Goal: Task Accomplishment & Management: Use online tool/utility

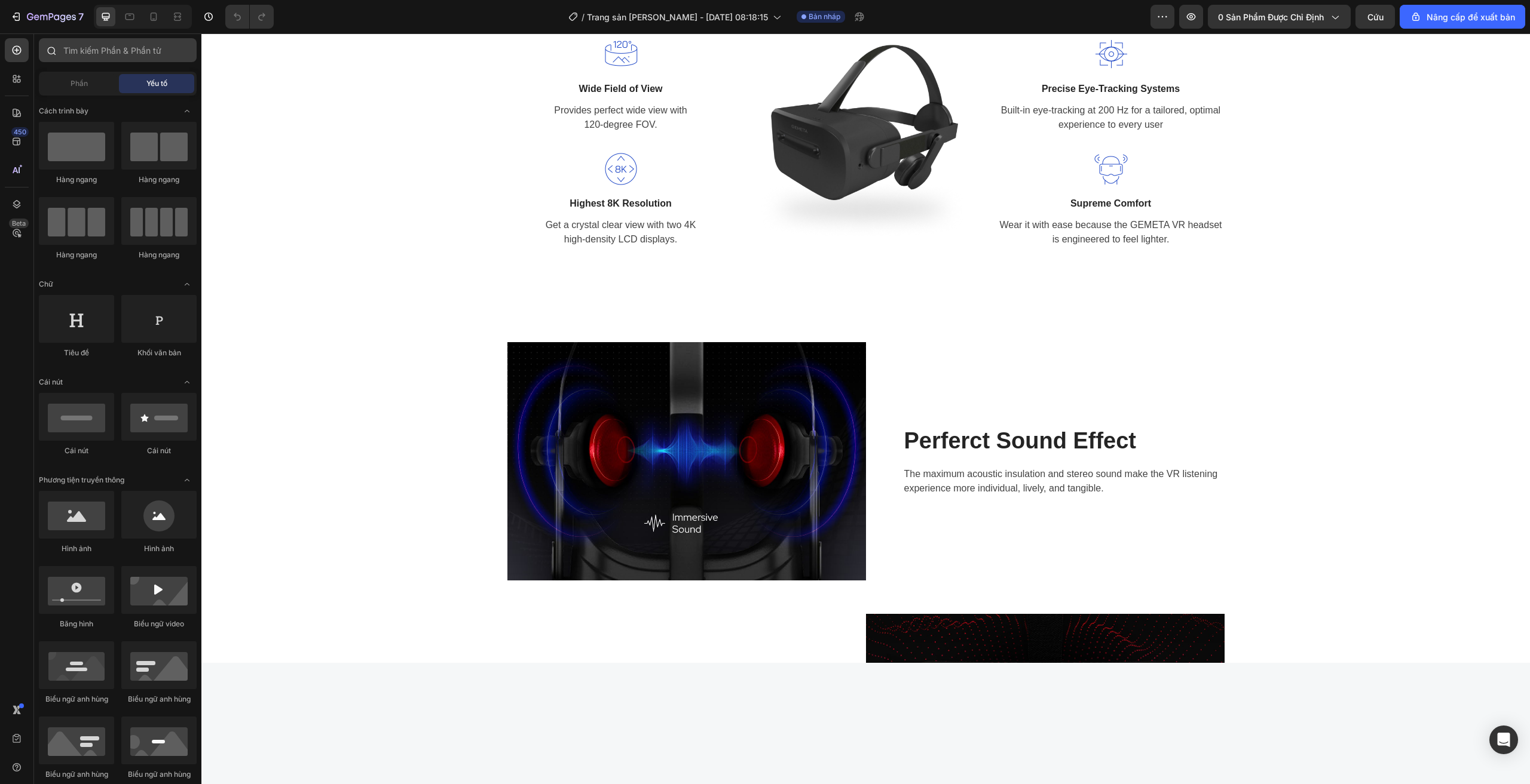
scroll to position [1048, 0]
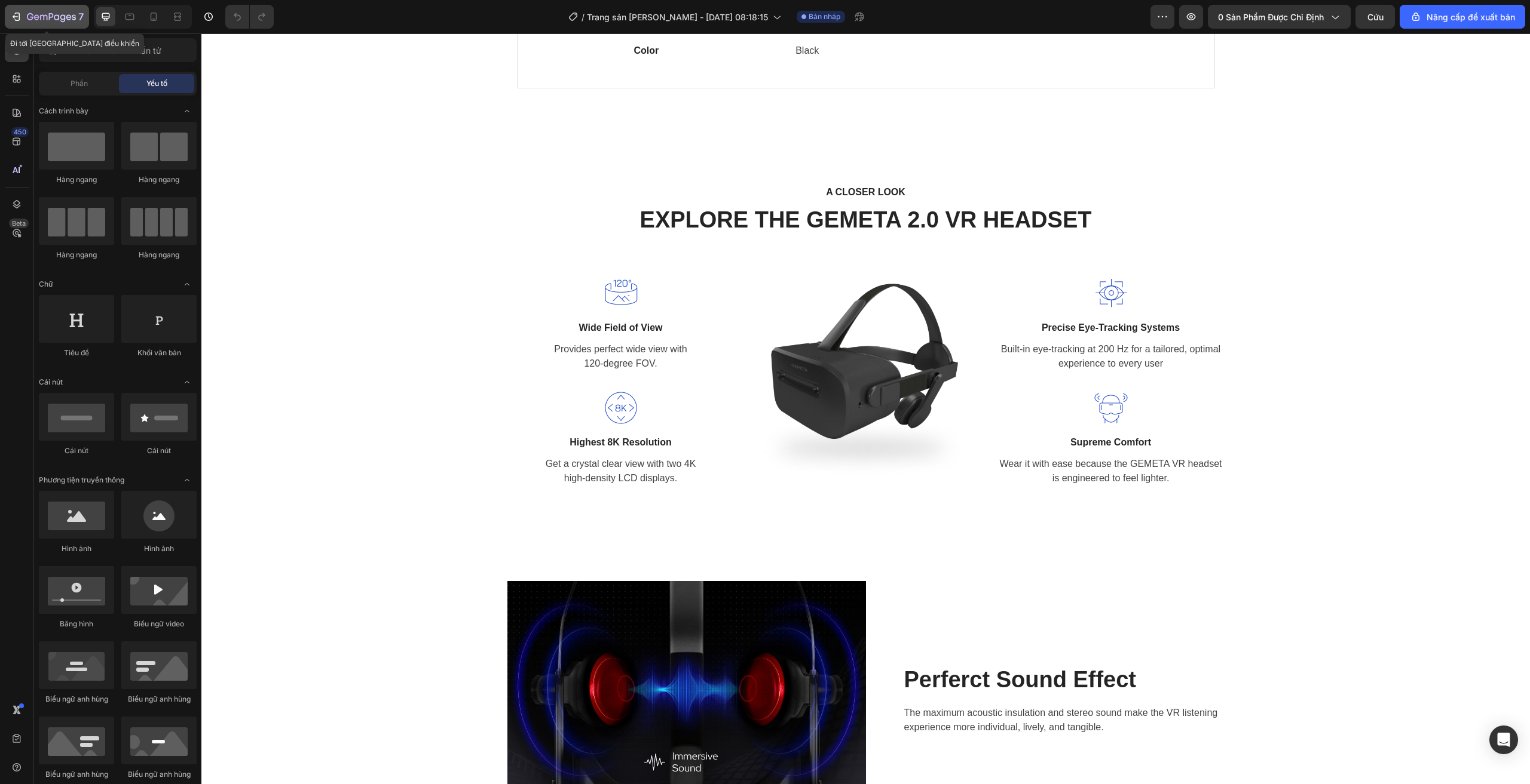
click at [36, 11] on div "7" at bounding box center [55, 17] width 57 height 15
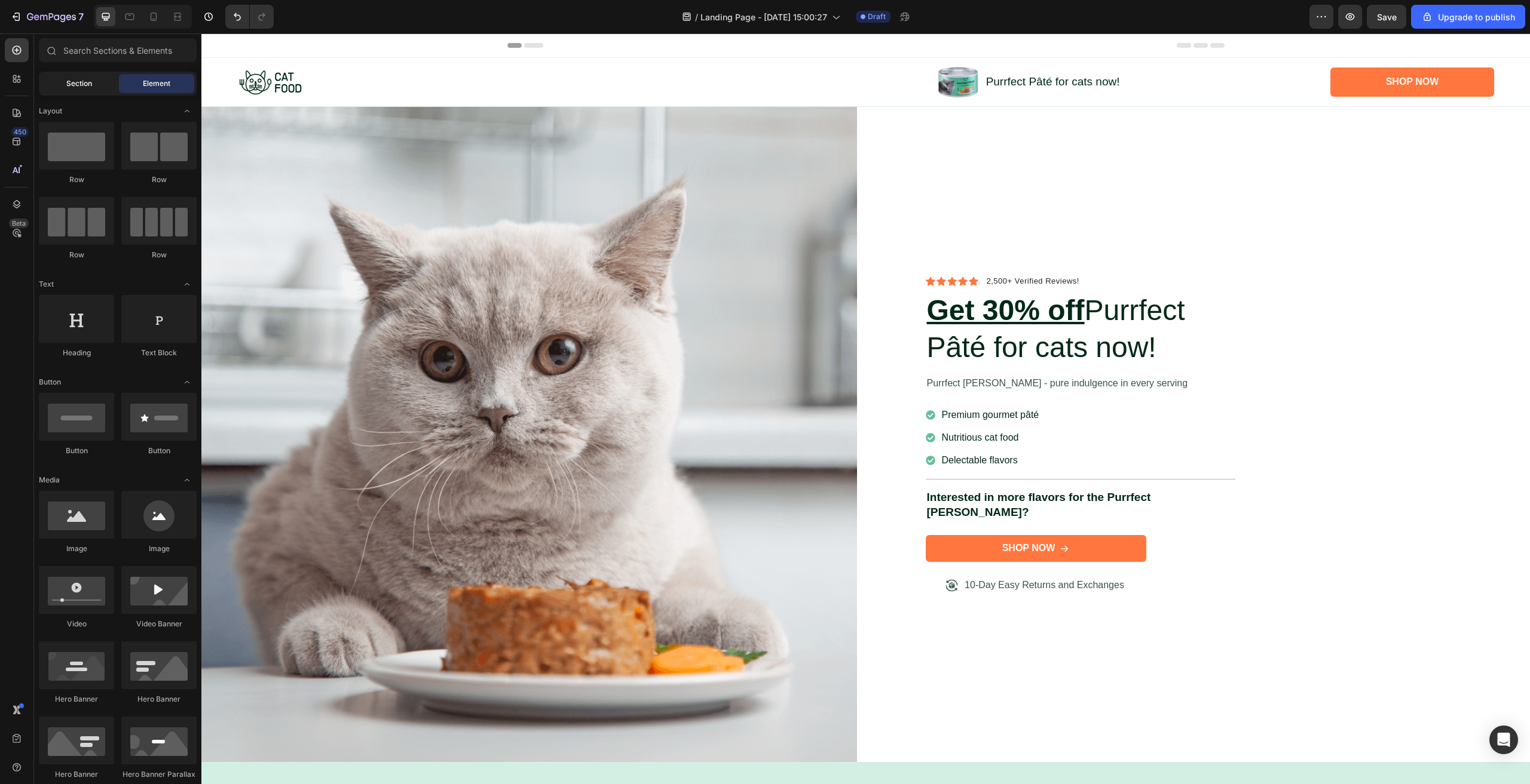
click at [83, 86] on span "Section" at bounding box center [79, 83] width 25 height 11
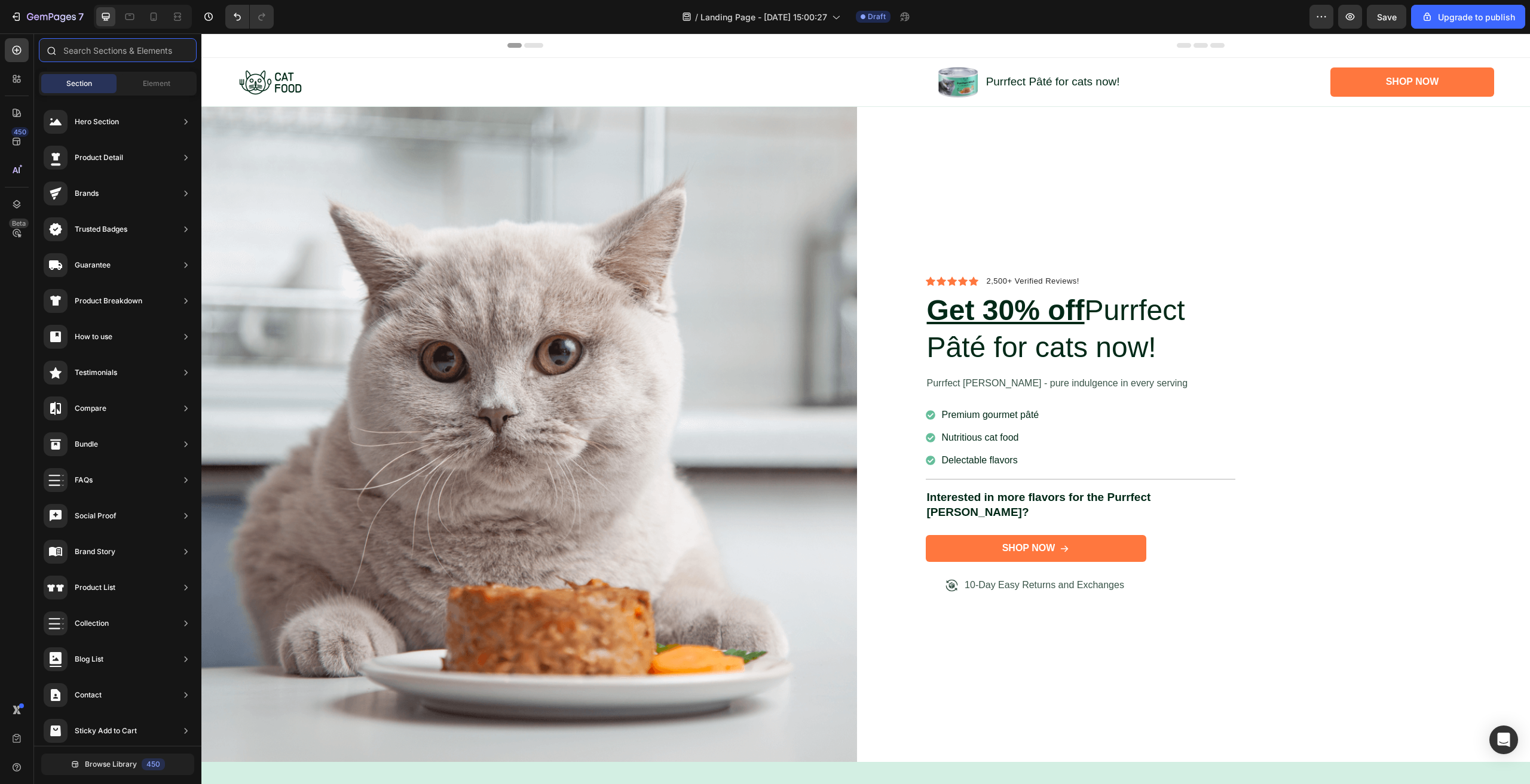
click at [166, 47] on input "text" at bounding box center [117, 50] width 158 height 24
click at [176, 57] on input "text" at bounding box center [117, 50] width 158 height 24
click at [1316, 19] on icon "button" at bounding box center [1321, 17] width 12 height 12
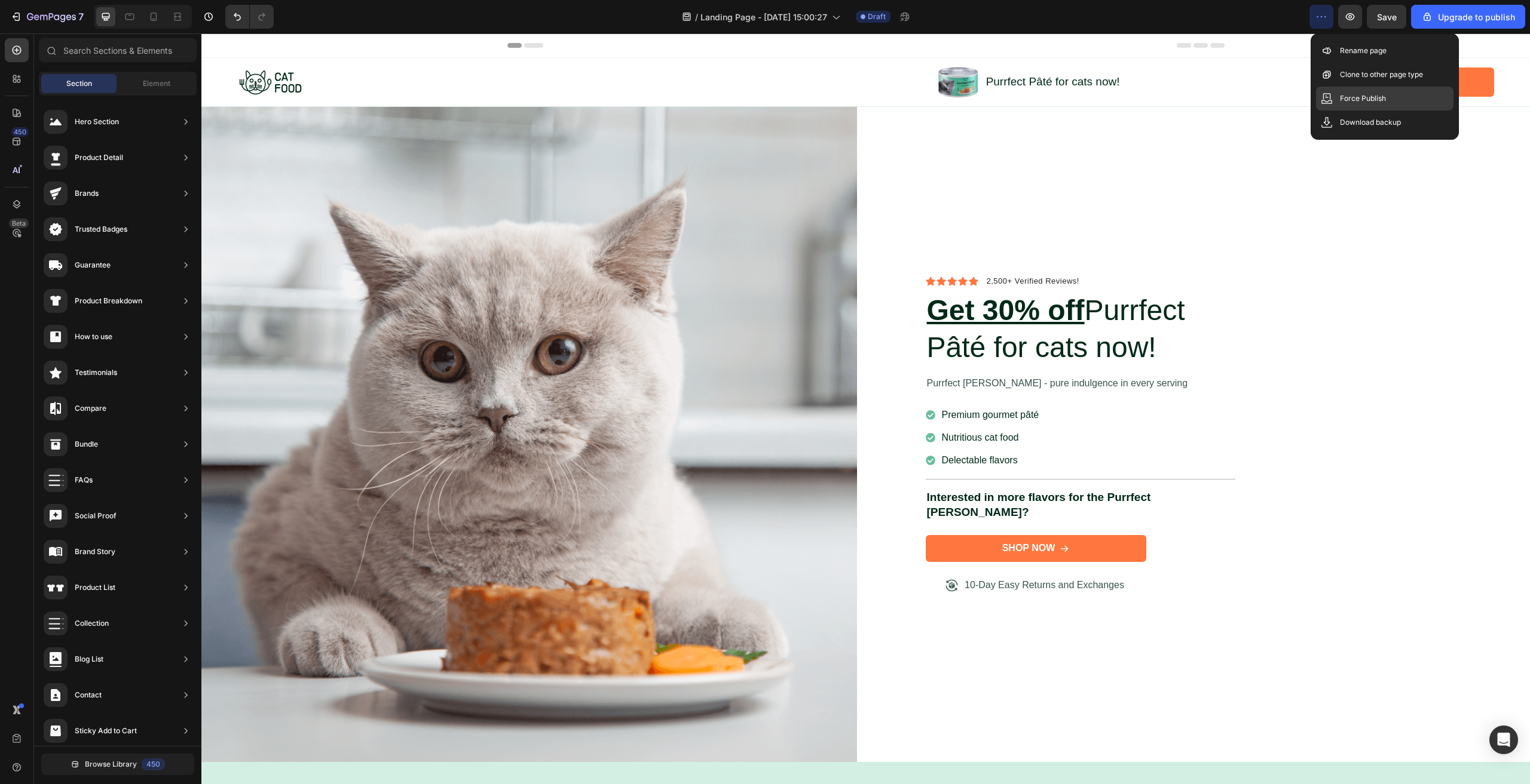
click at [1369, 102] on p "Force Publish" at bounding box center [1363, 99] width 46 height 12
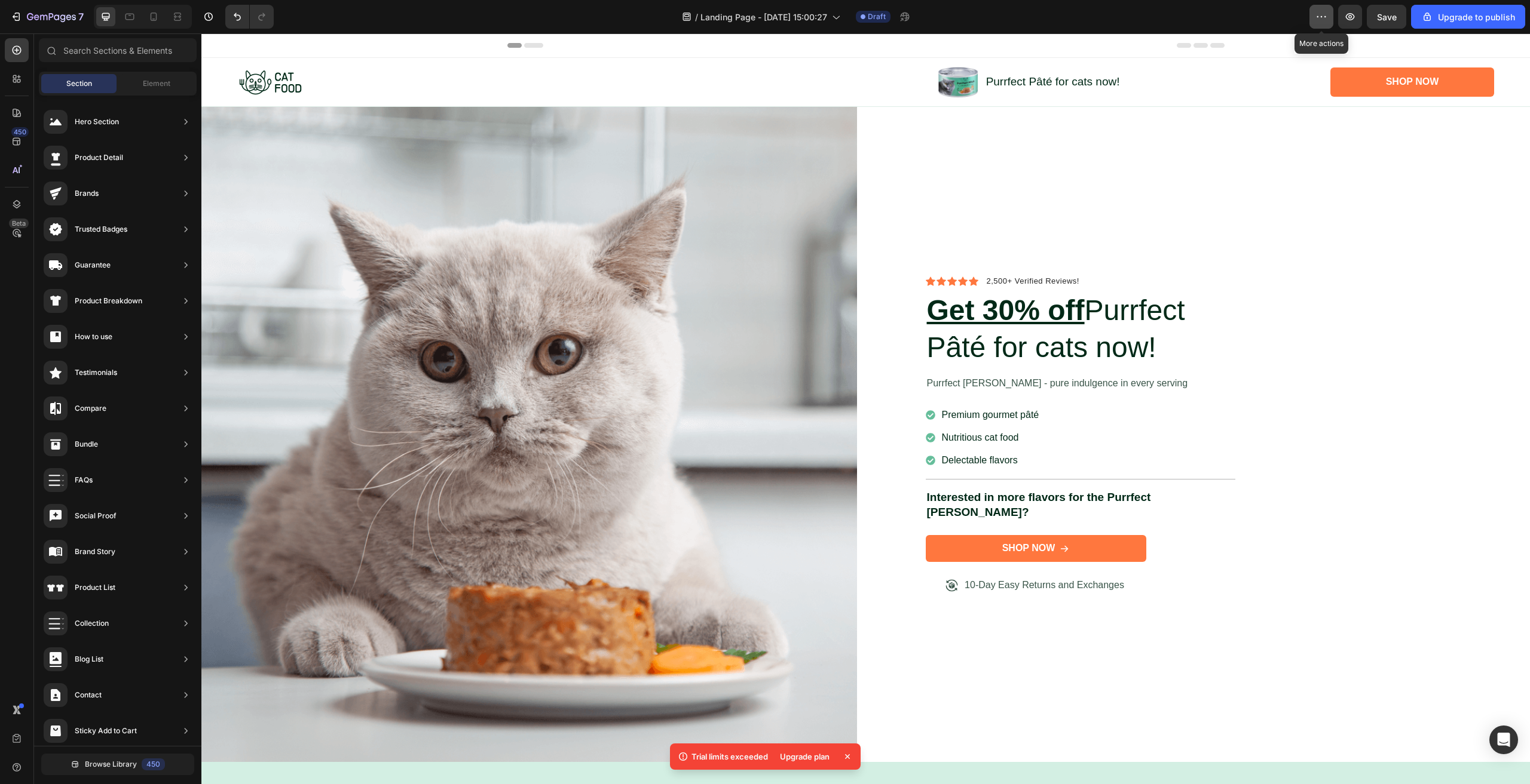
click at [1331, 18] on button "button" at bounding box center [1321, 16] width 24 height 24
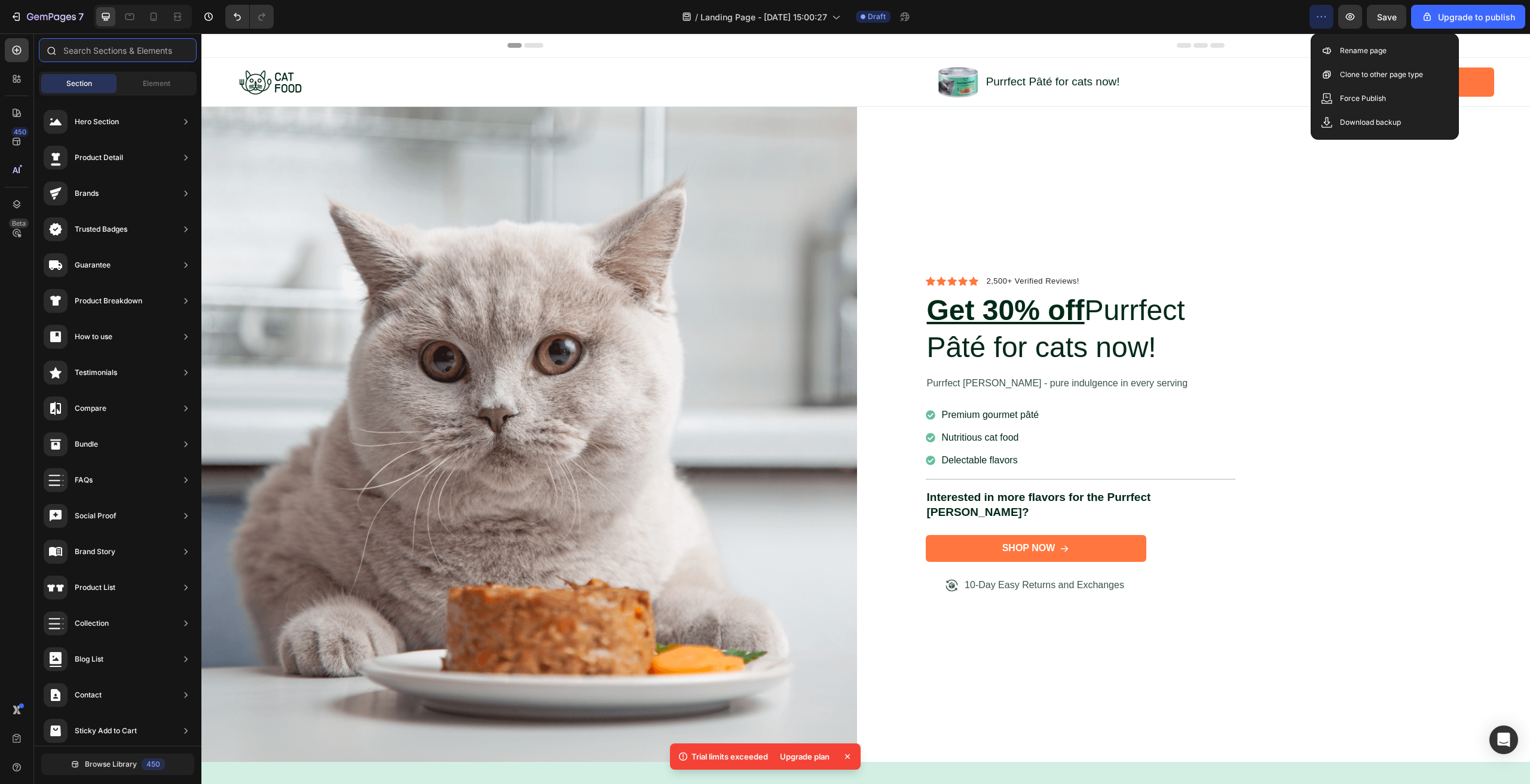
click at [76, 50] on input "text" at bounding box center [117, 50] width 158 height 24
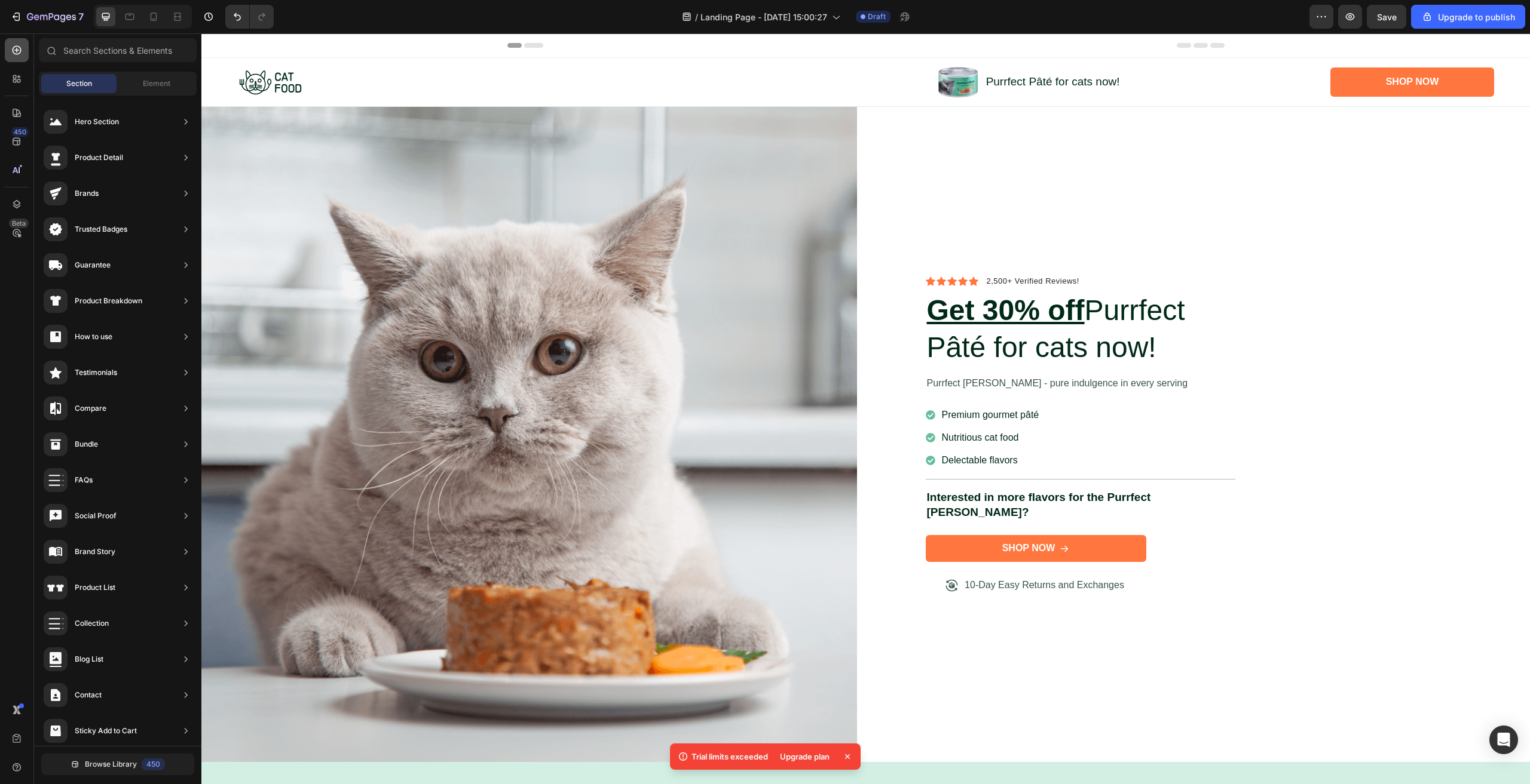
click at [23, 51] on div at bounding box center [16, 50] width 24 height 24
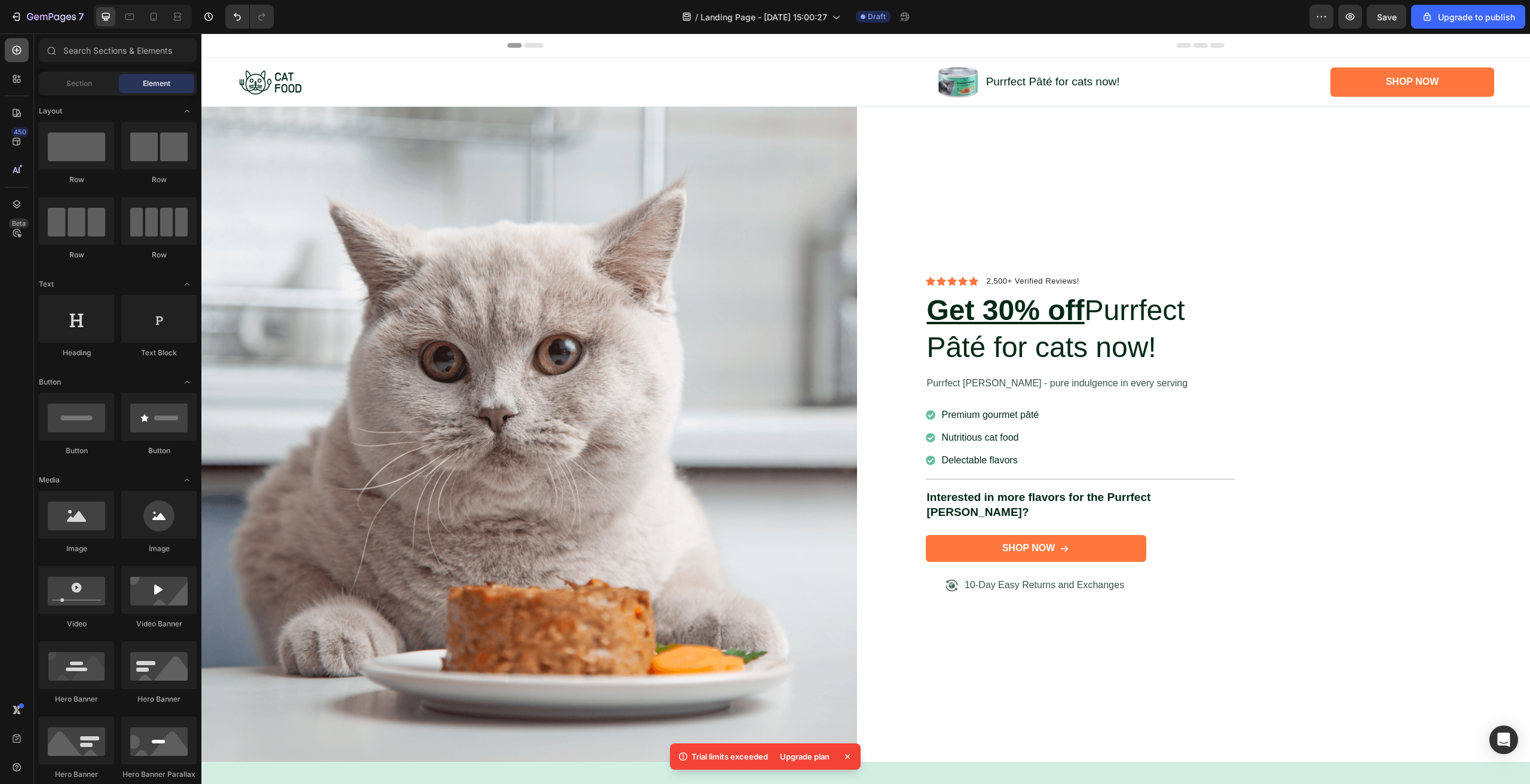
click at [10, 47] on div at bounding box center [16, 50] width 24 height 24
click at [11, 47] on icon at bounding box center [17, 50] width 12 height 12
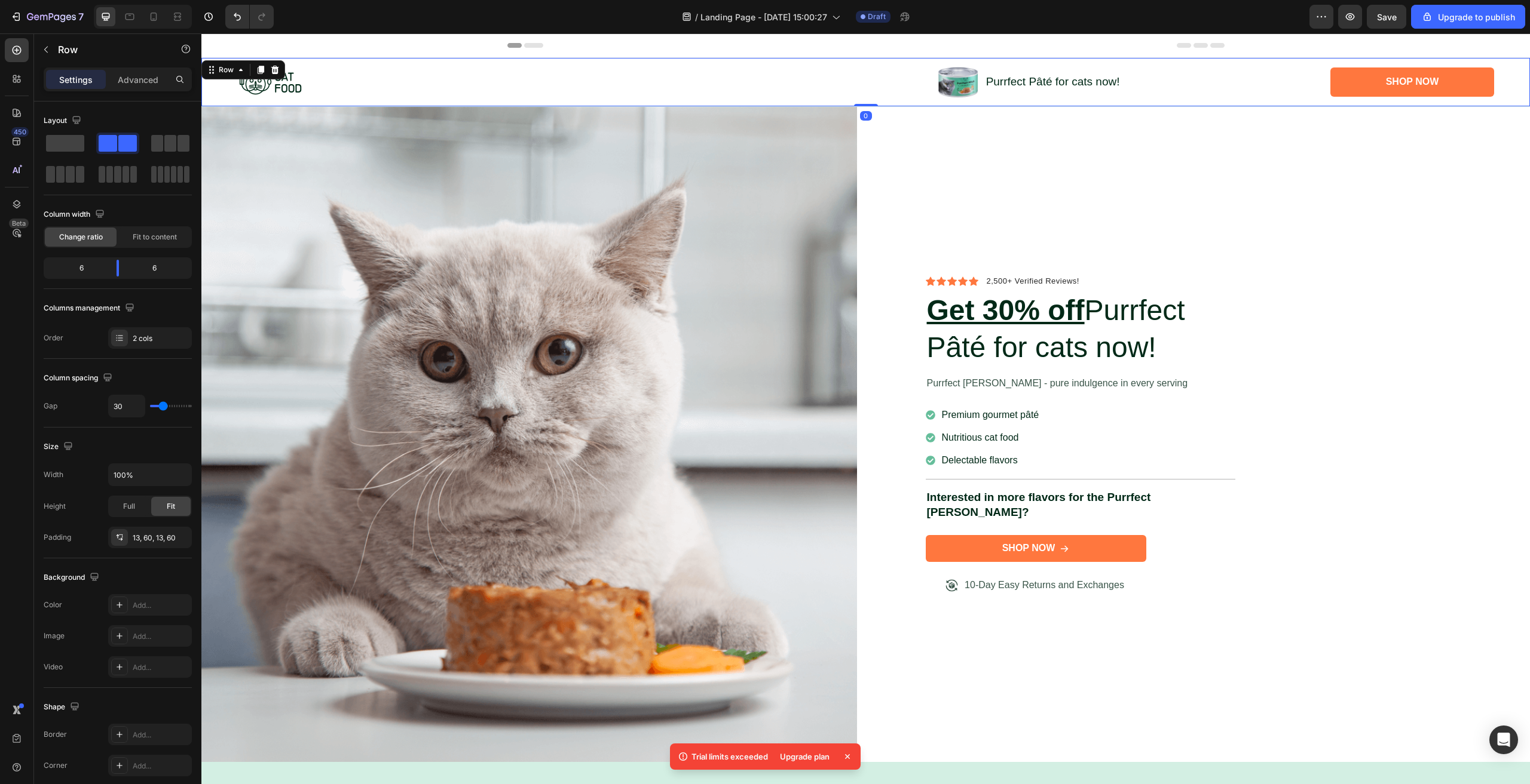
click at [657, 105] on div "Image Image Purrfect Pâté for cats now! Text Block Row Shop Now Button Row Row 0" at bounding box center [865, 82] width 1328 height 48
click at [154, 21] on icon at bounding box center [154, 17] width 7 height 8
type input "0"
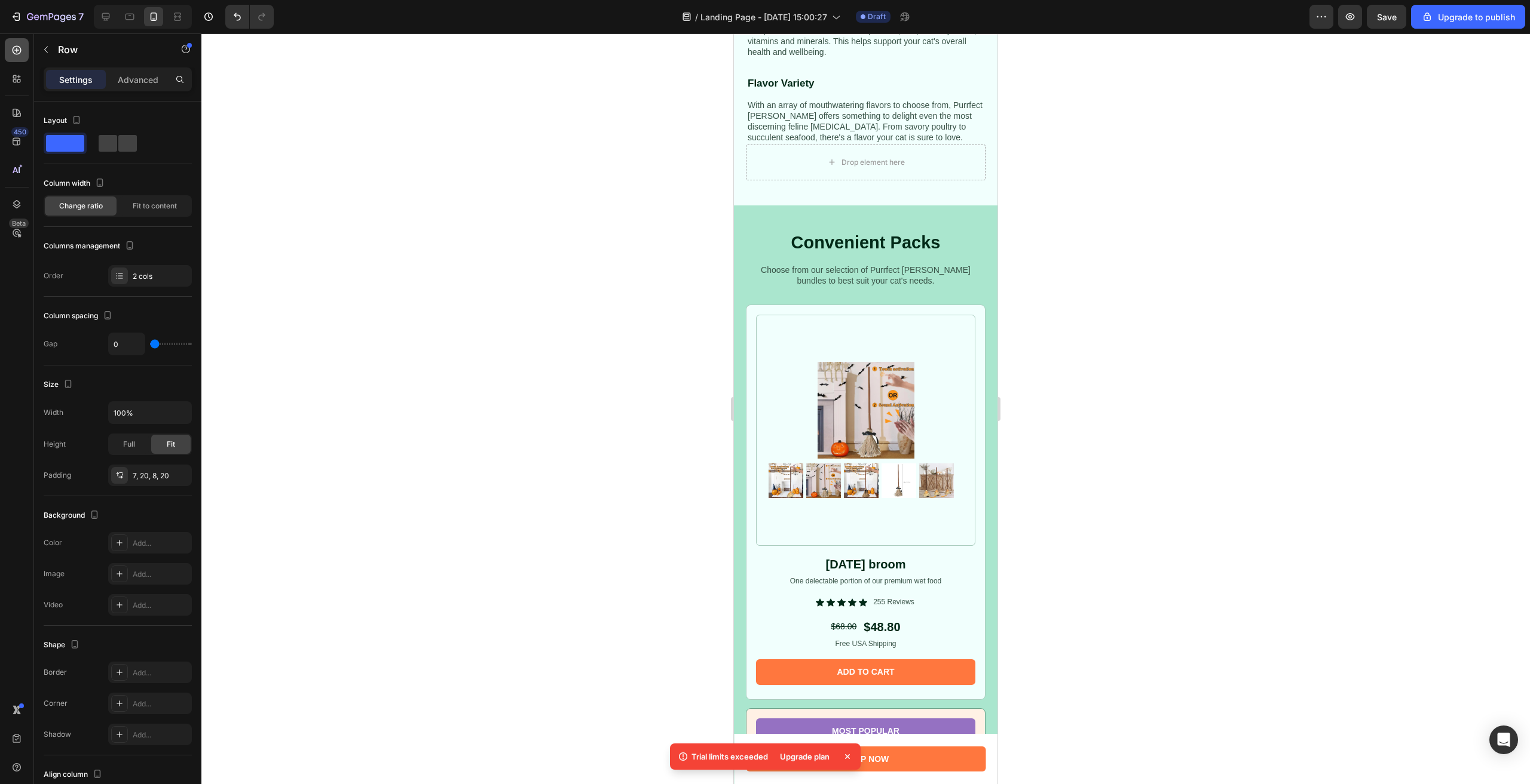
click at [24, 56] on div at bounding box center [16, 50] width 24 height 24
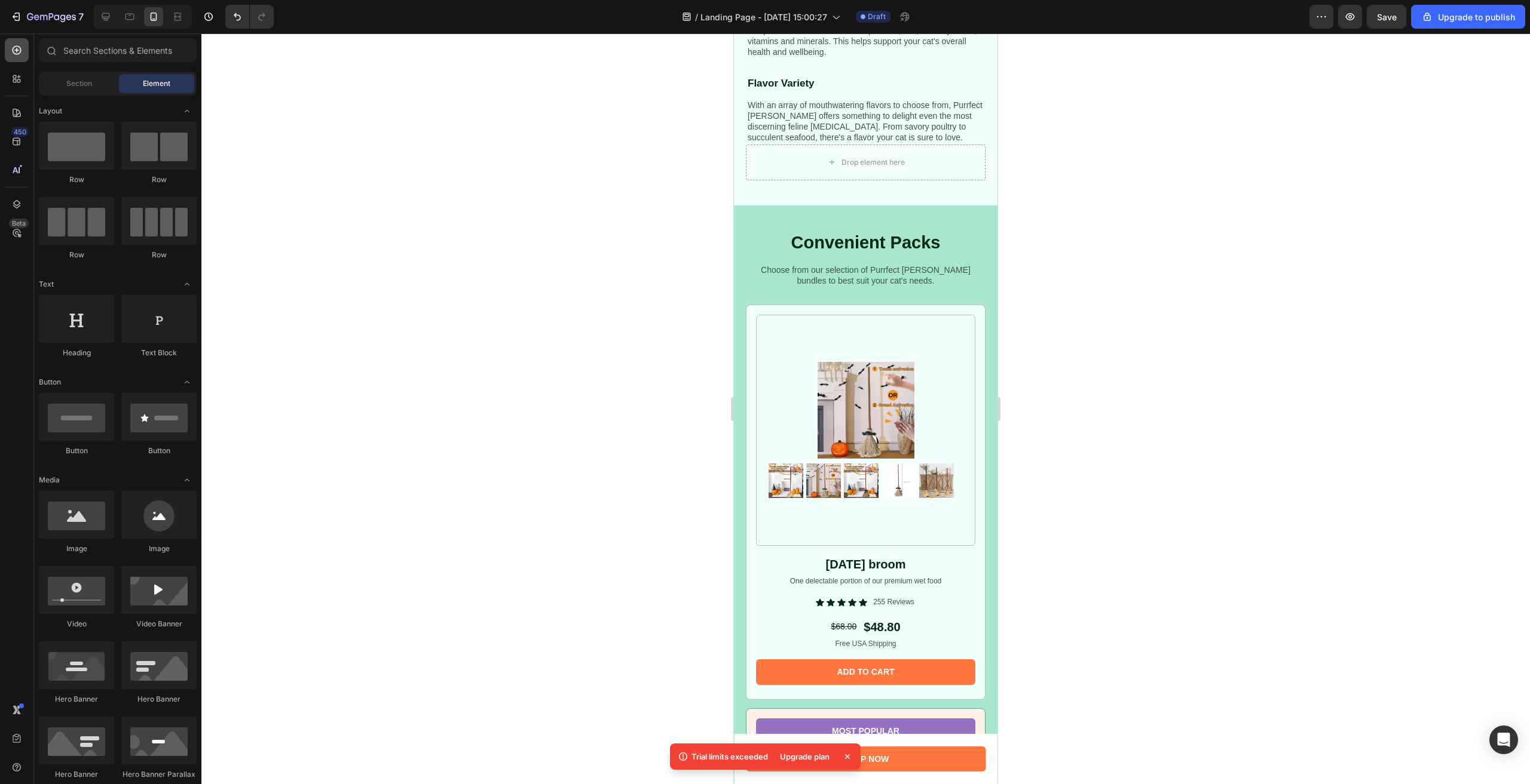
click at [17, 54] on icon at bounding box center [17, 50] width 9 height 9
click at [105, 43] on input "text" at bounding box center [117, 50] width 158 height 24
click at [100, 78] on div "Section" at bounding box center [79, 83] width 75 height 19
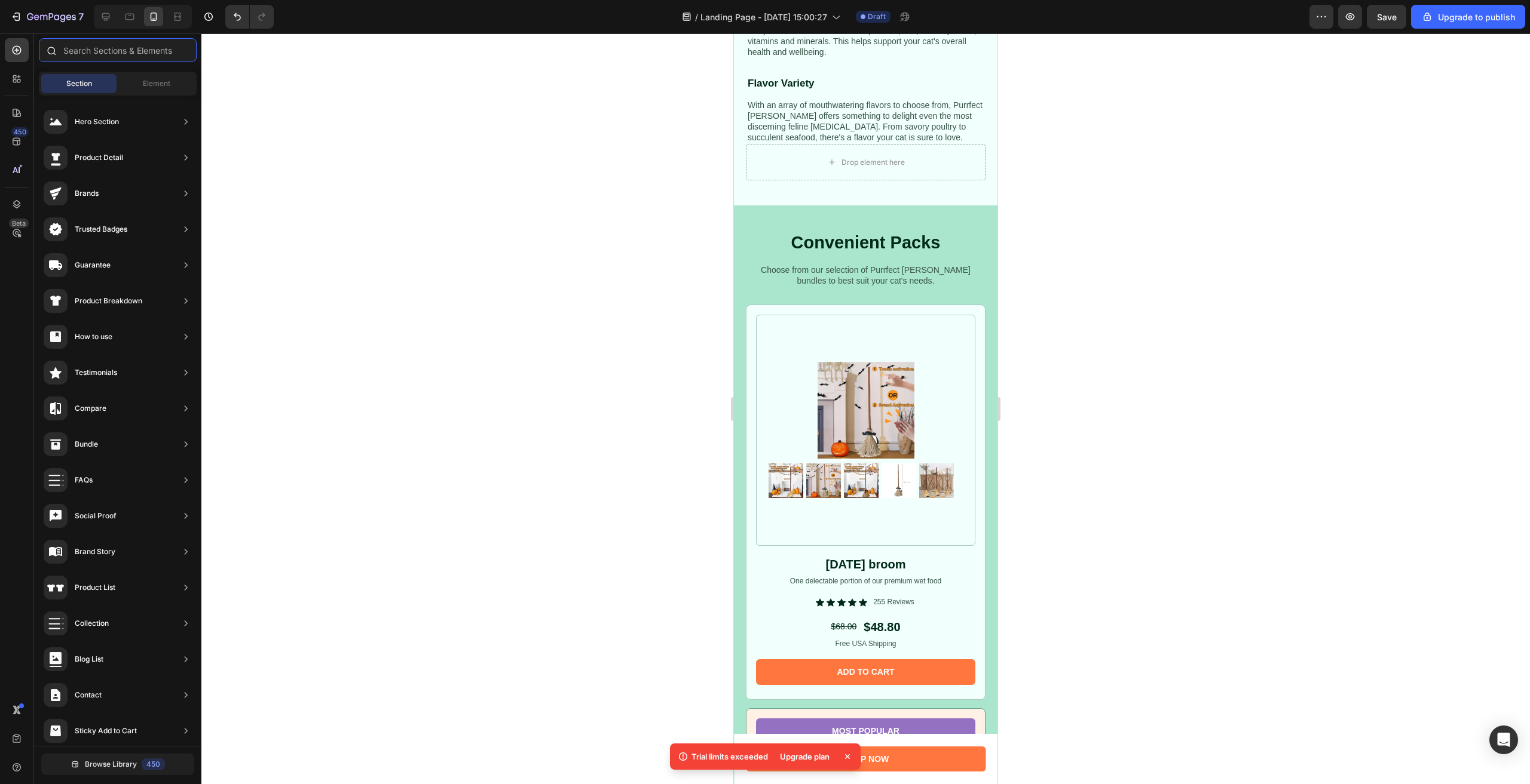
click at [105, 46] on input "text" at bounding box center [117, 50] width 158 height 24
click at [24, 50] on div at bounding box center [16, 50] width 24 height 24
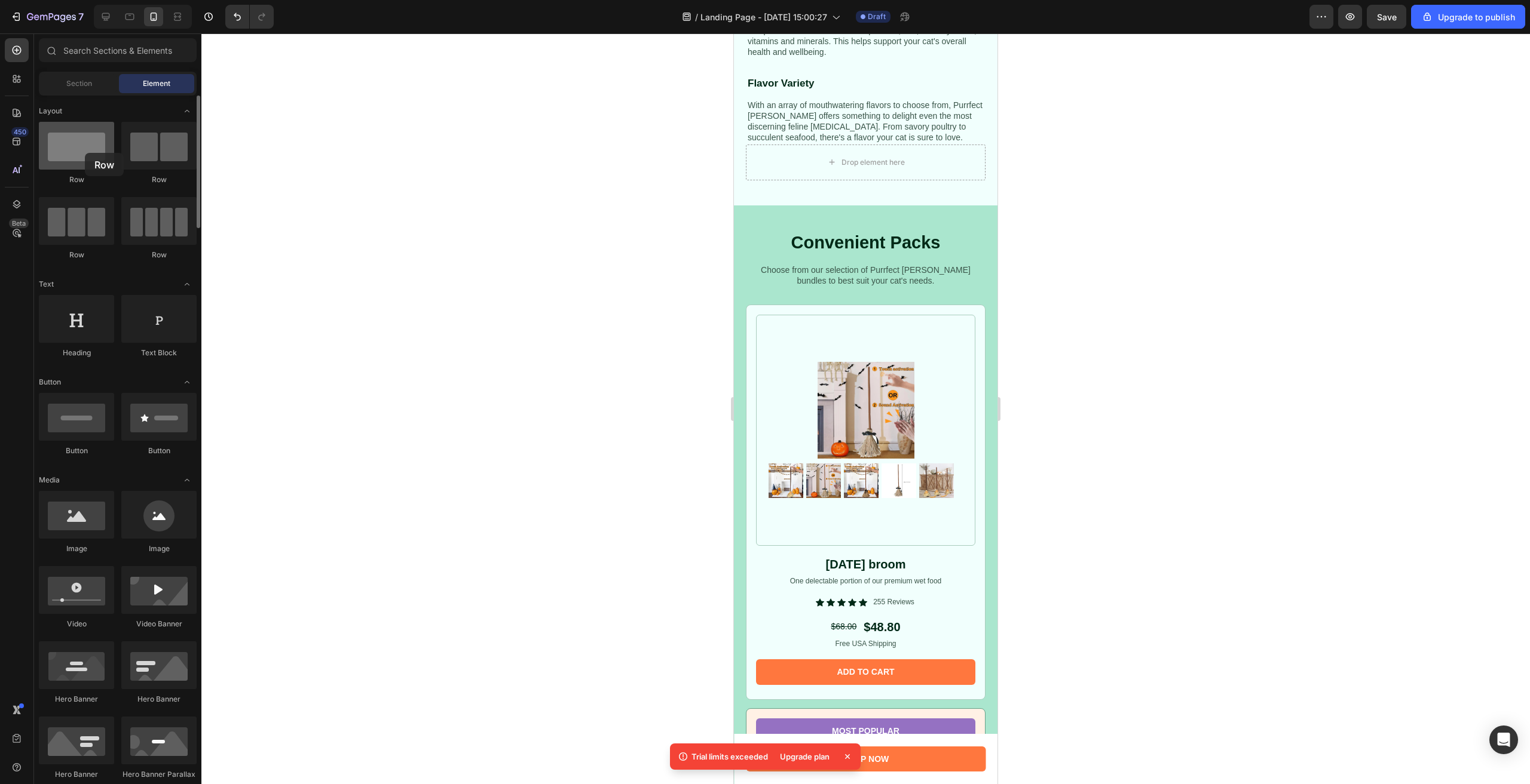
click at [85, 153] on div at bounding box center [76, 145] width 75 height 48
click at [140, 50] on input "text" at bounding box center [117, 50] width 158 height 24
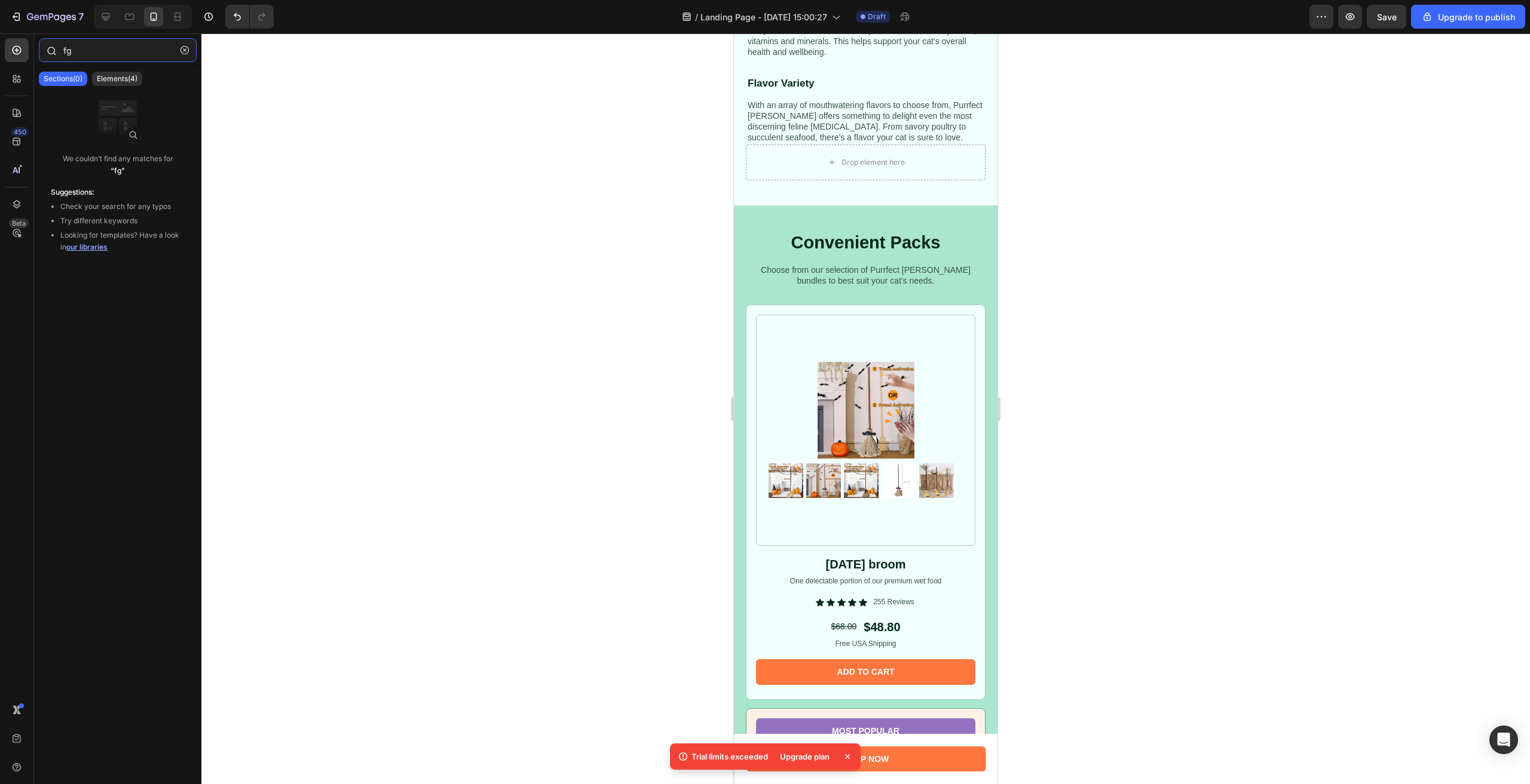
type input "f"
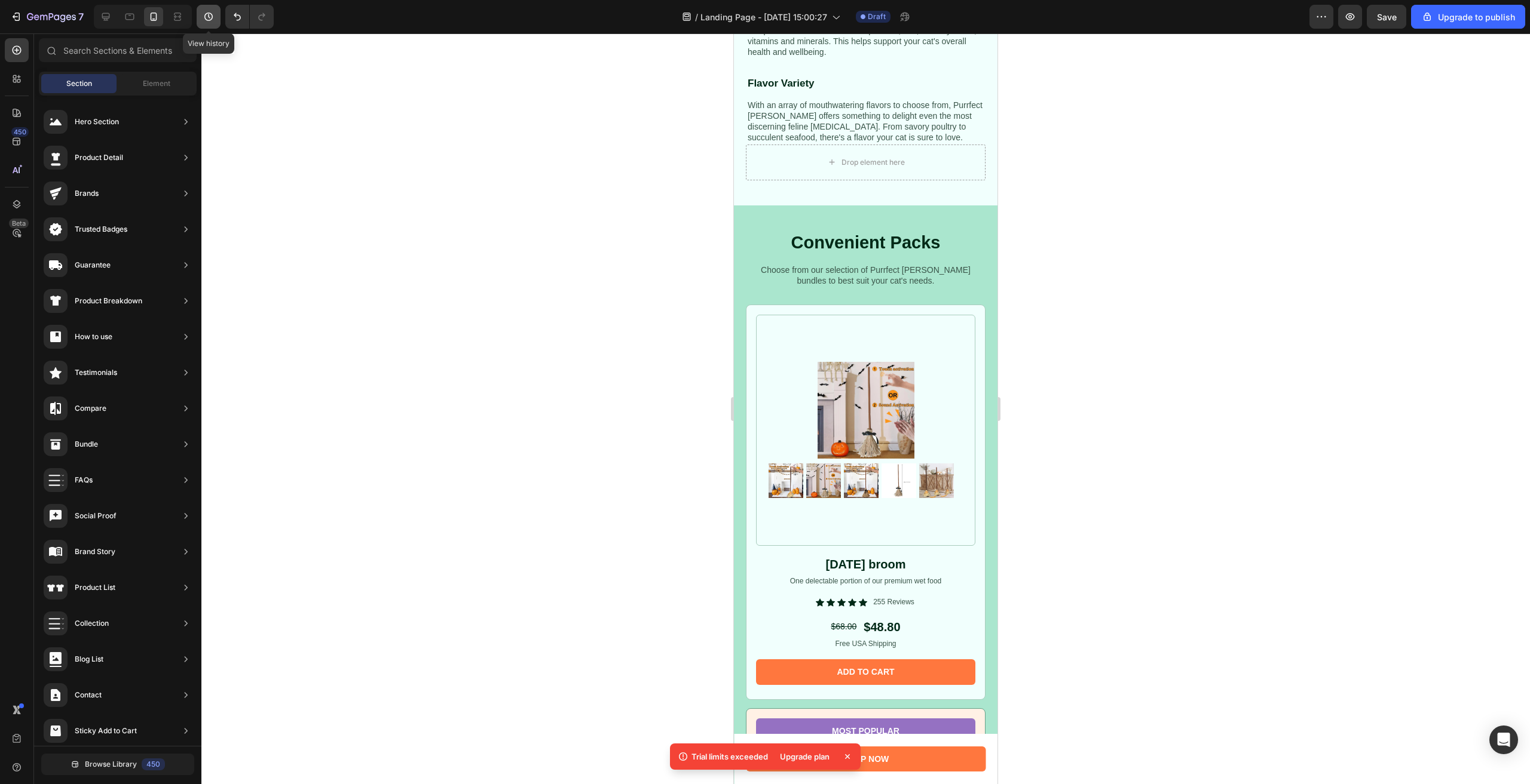
click at [211, 19] on icon "button" at bounding box center [209, 17] width 8 height 8
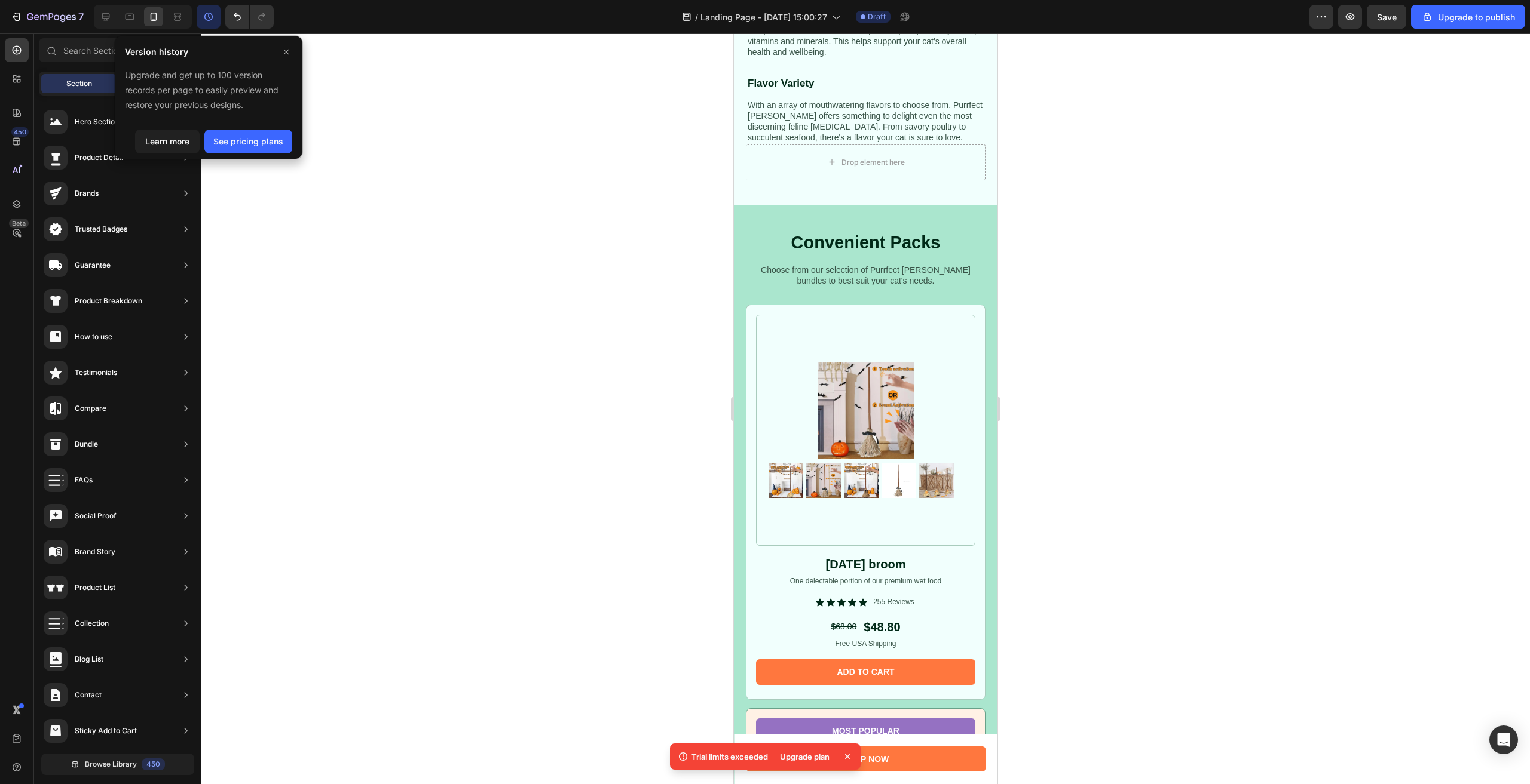
click at [134, 136] on div "Learn more See pricing plans" at bounding box center [209, 140] width 186 height 38
click at [152, 138] on div "Learn more" at bounding box center [167, 141] width 44 height 13
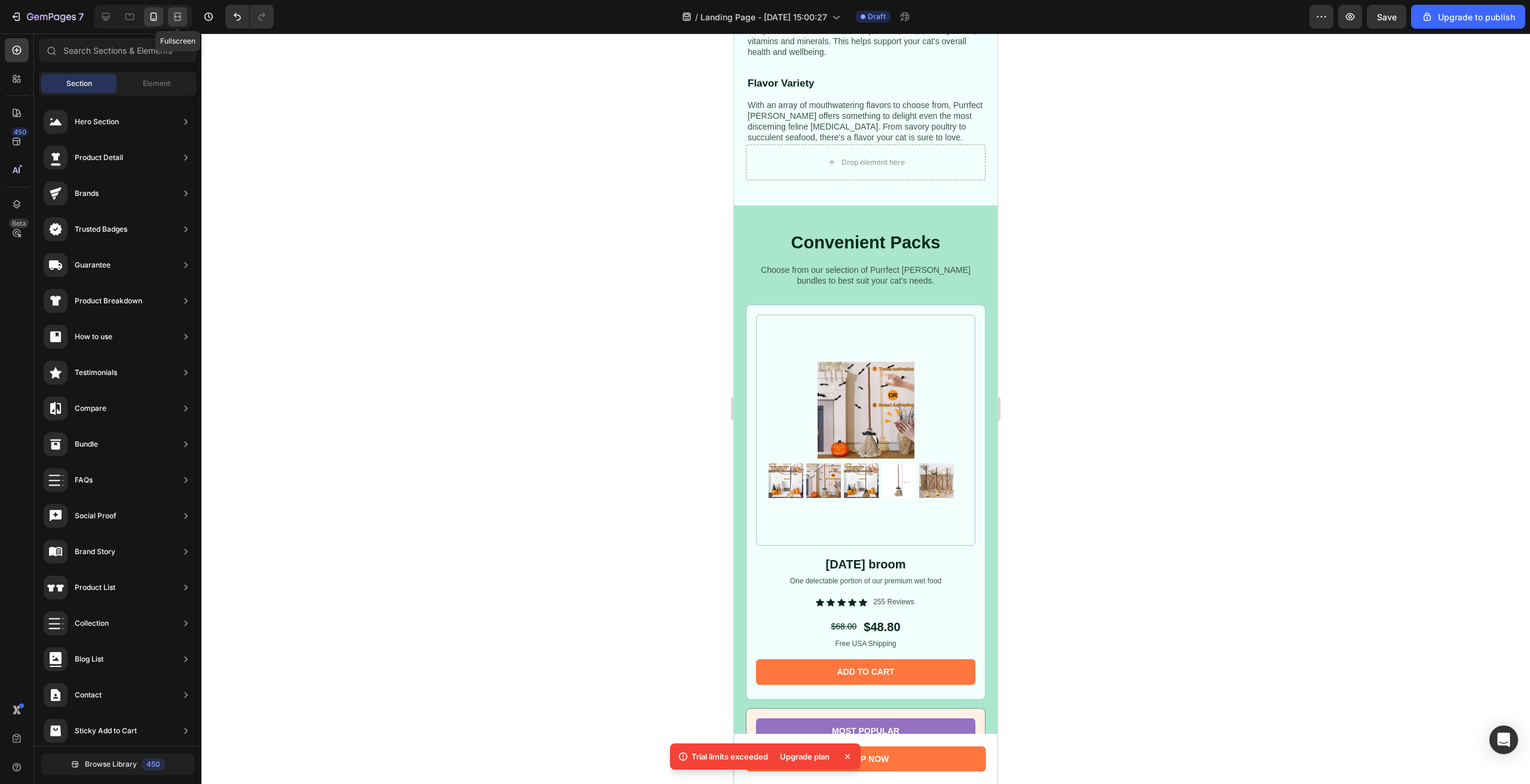
click at [175, 23] on div at bounding box center [177, 17] width 19 height 19
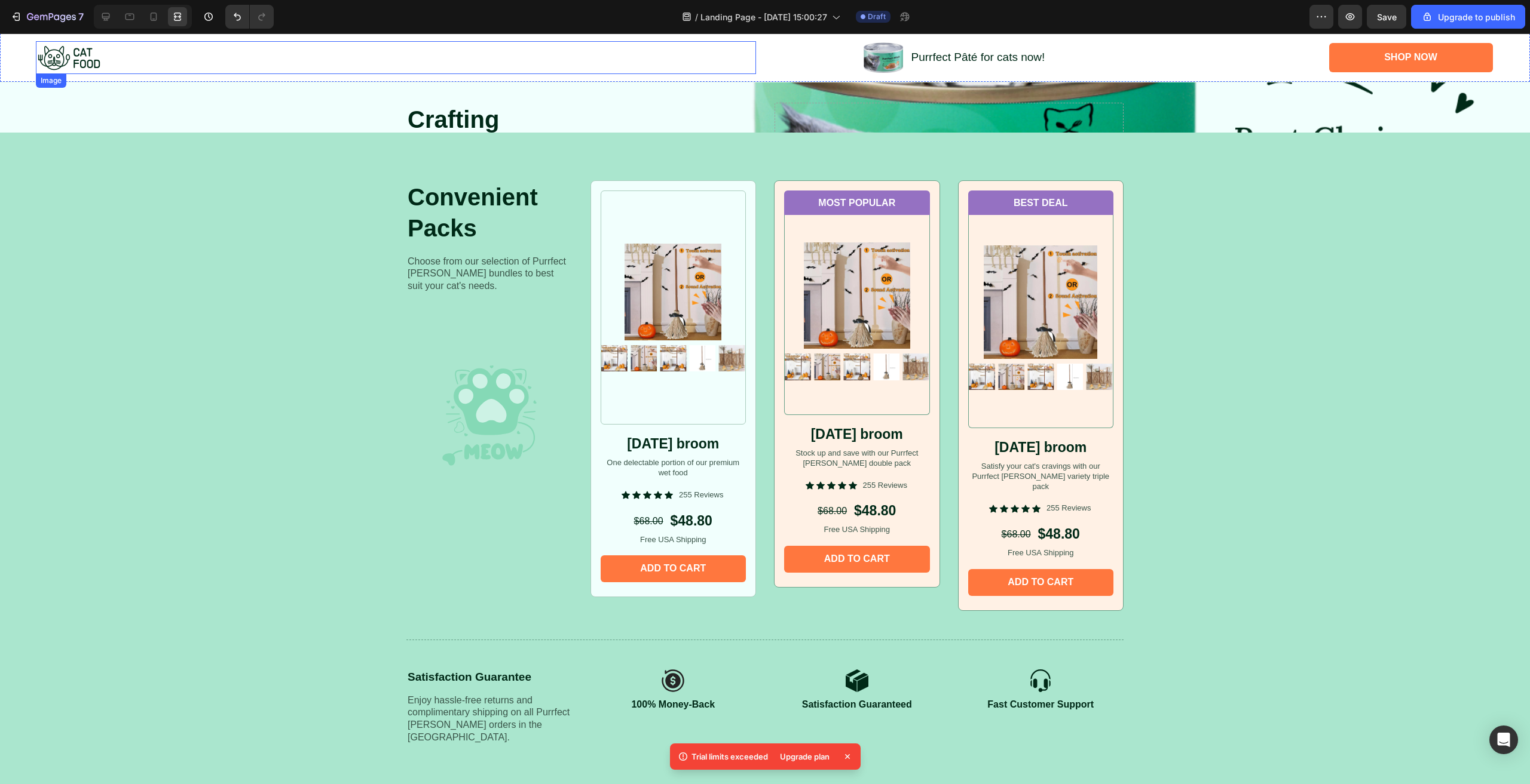
scroll to position [1002, 0]
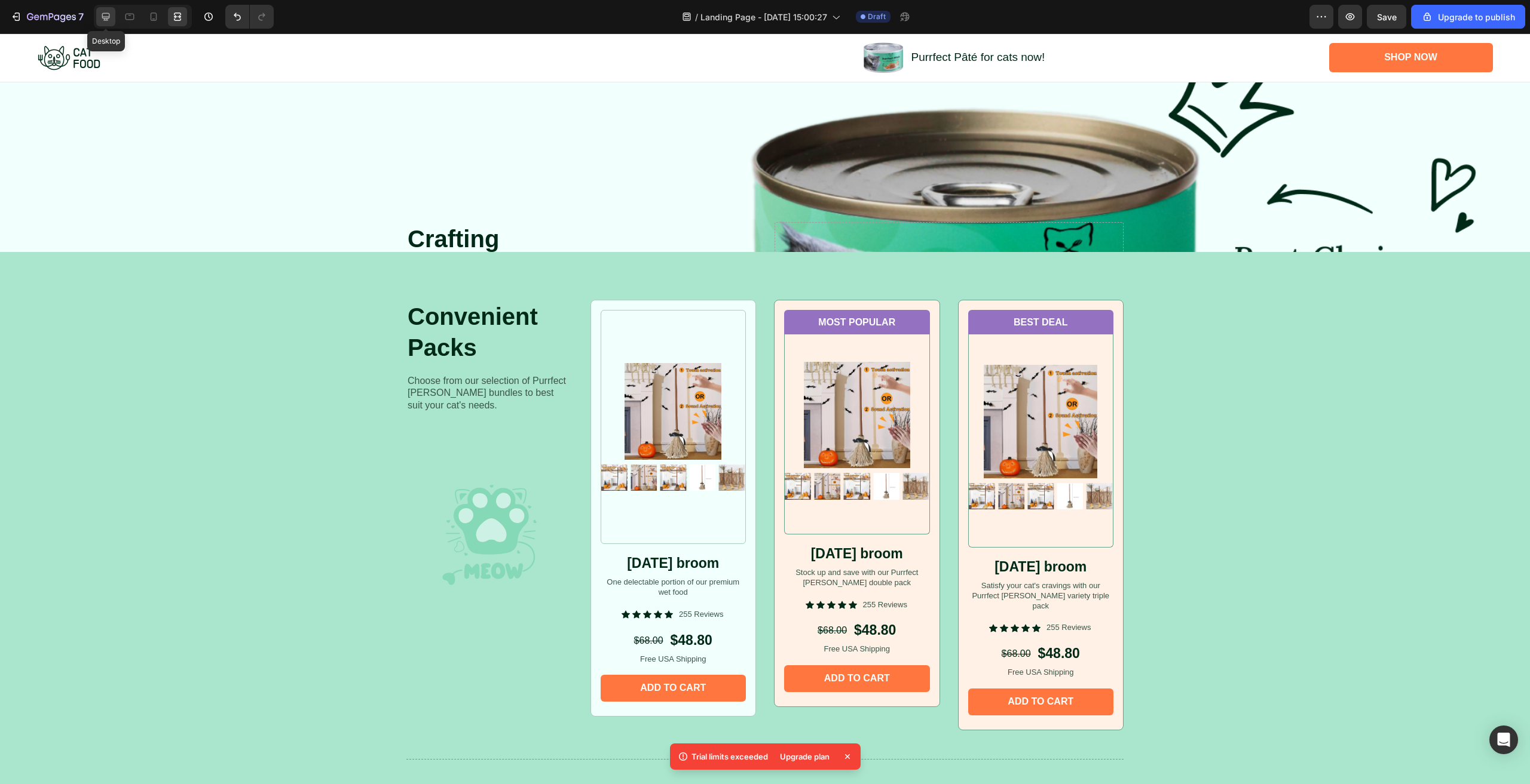
click at [109, 18] on icon at bounding box center [106, 17] width 8 height 8
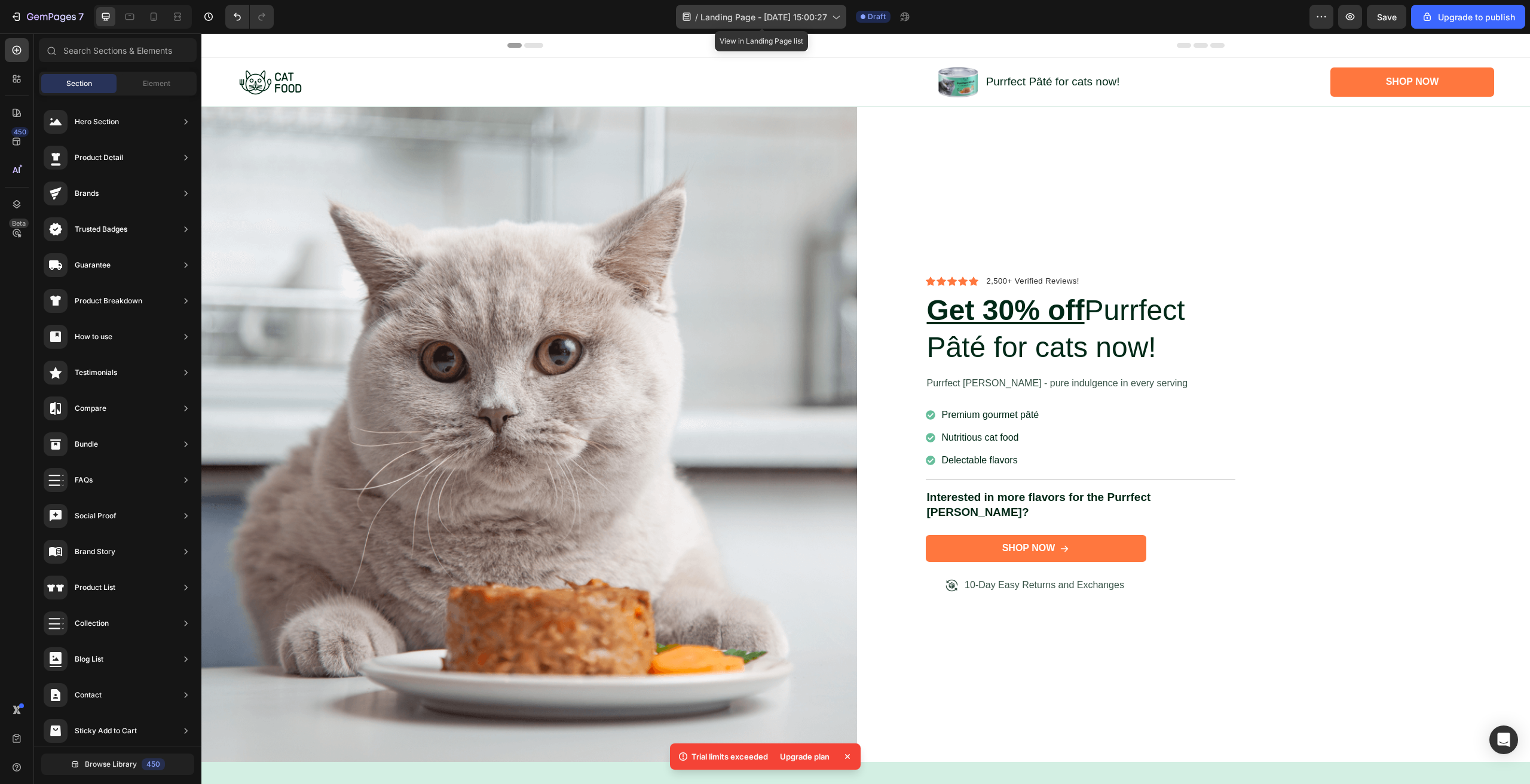
click at [833, 17] on icon at bounding box center [836, 17] width 12 height 12
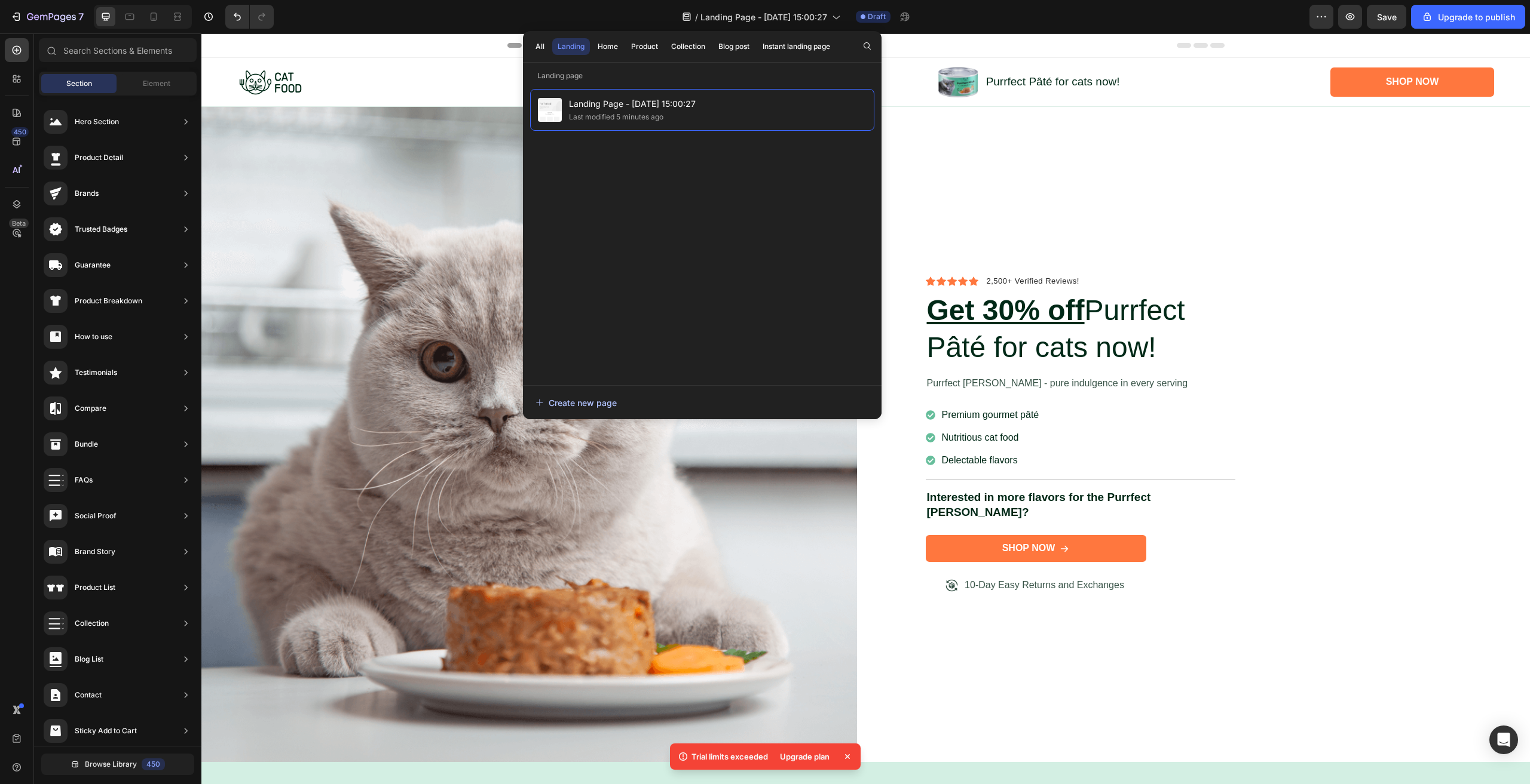
click at [588, 403] on div "Create new page" at bounding box center [576, 403] width 81 height 13
